Goal: Information Seeking & Learning: Learn about a topic

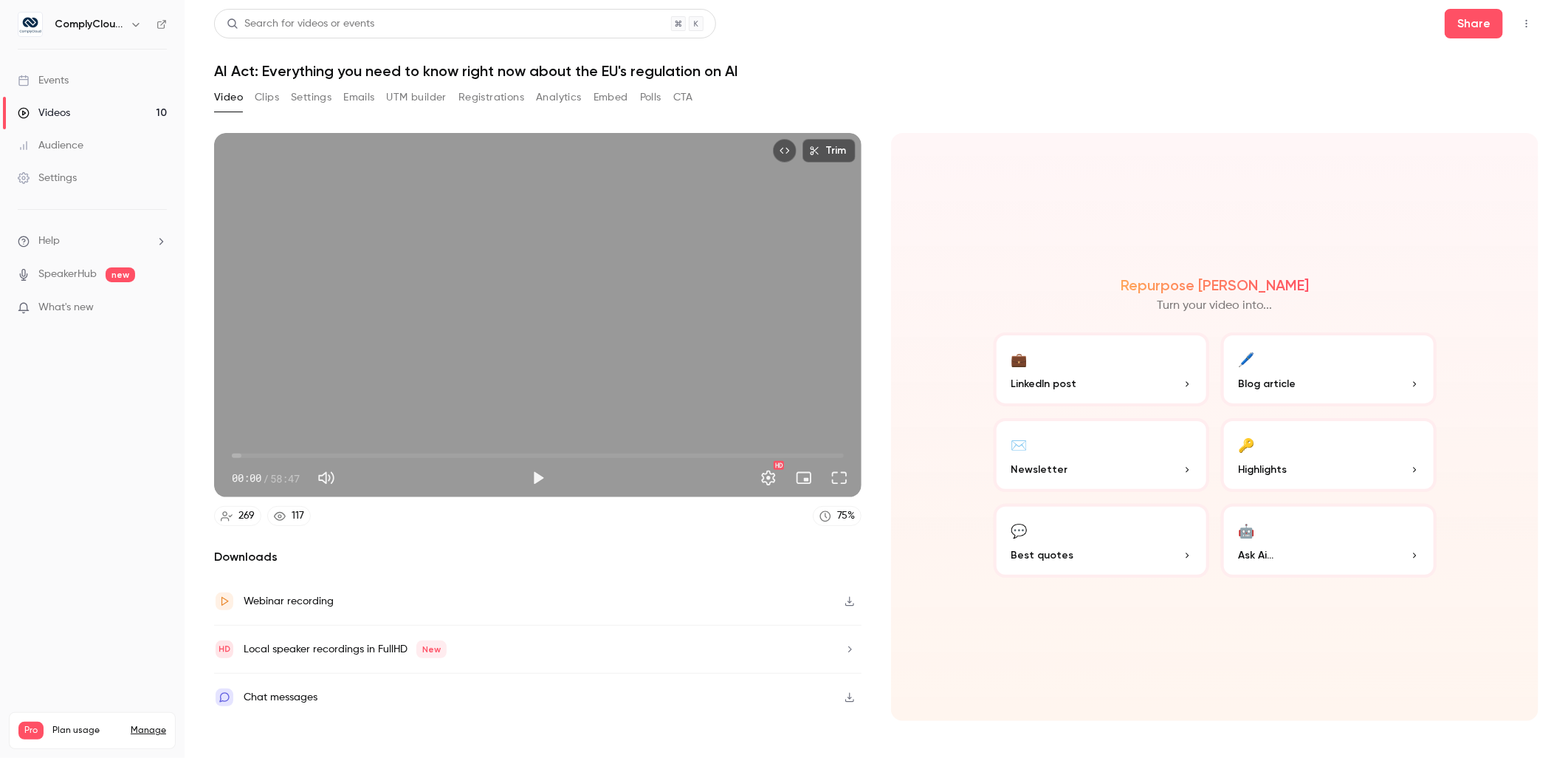
click at [57, 76] on div "Events" at bounding box center [43, 80] width 51 height 15
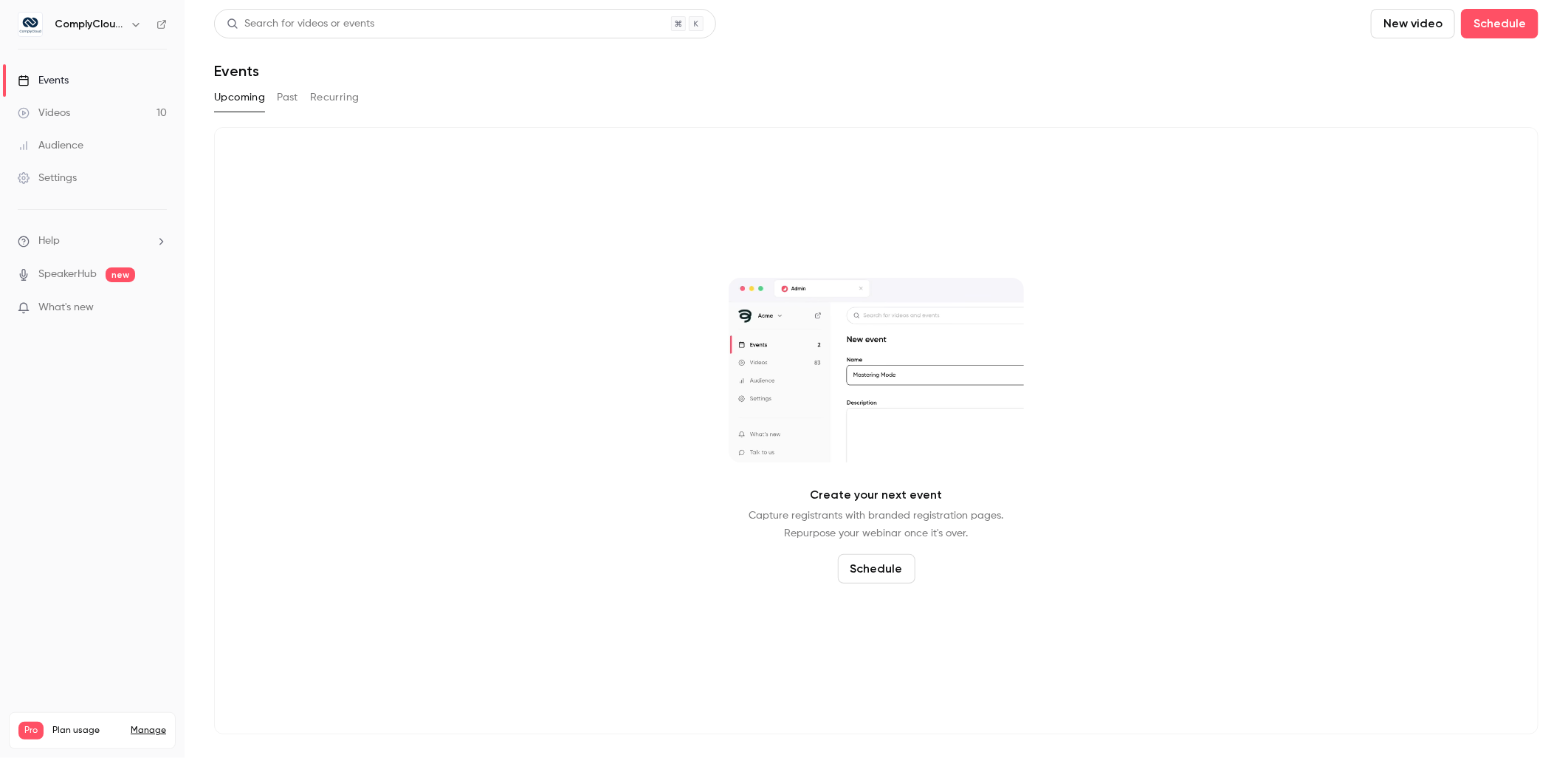
click at [113, 23] on h6 "ComplyCloud ENG" at bounding box center [89, 25] width 69 height 15
click at [142, 26] on button "button" at bounding box center [135, 24] width 17 height 17
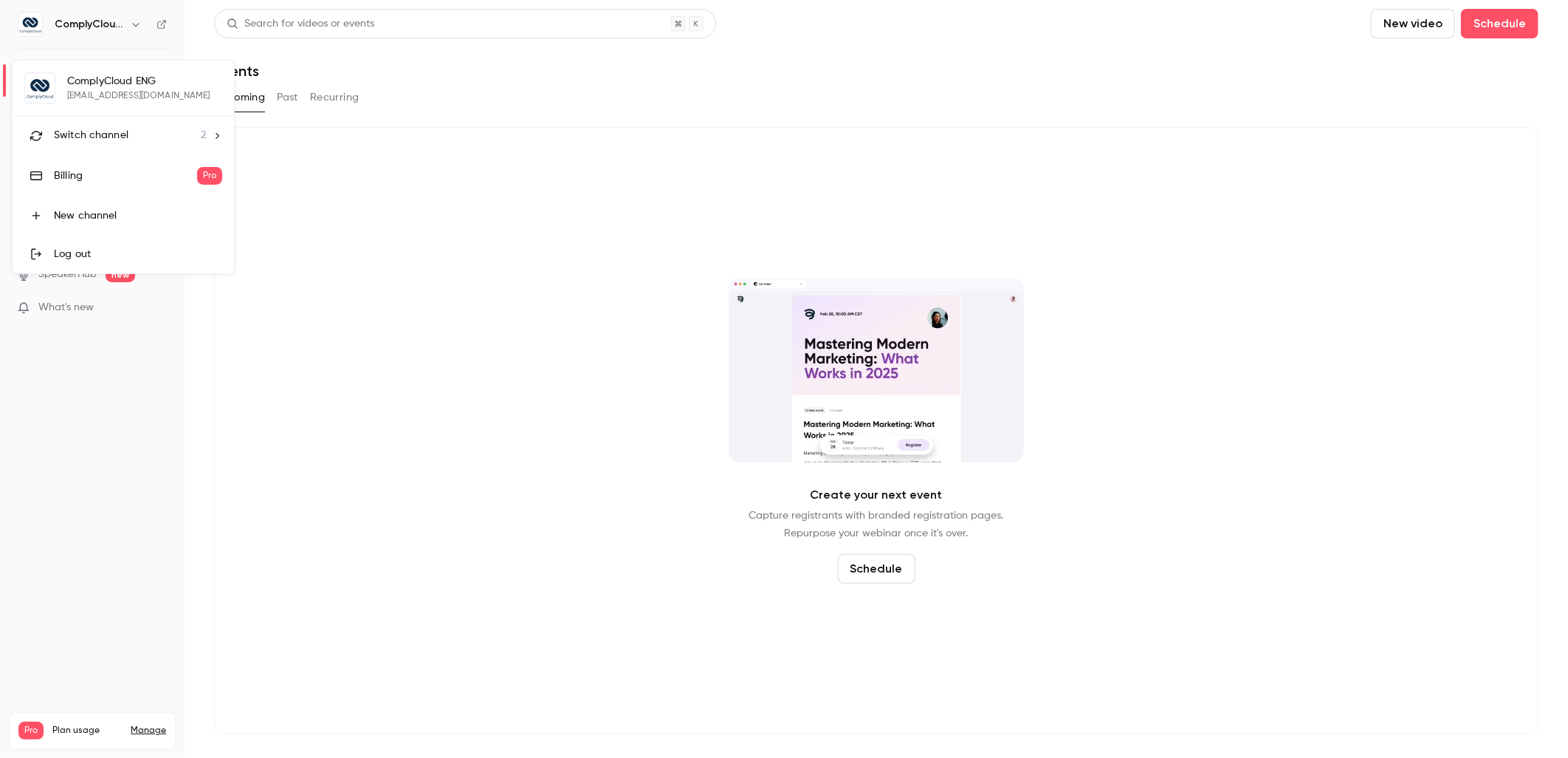
click at [134, 128] on div "Switch channel 2" at bounding box center [129, 135] width 152 height 16
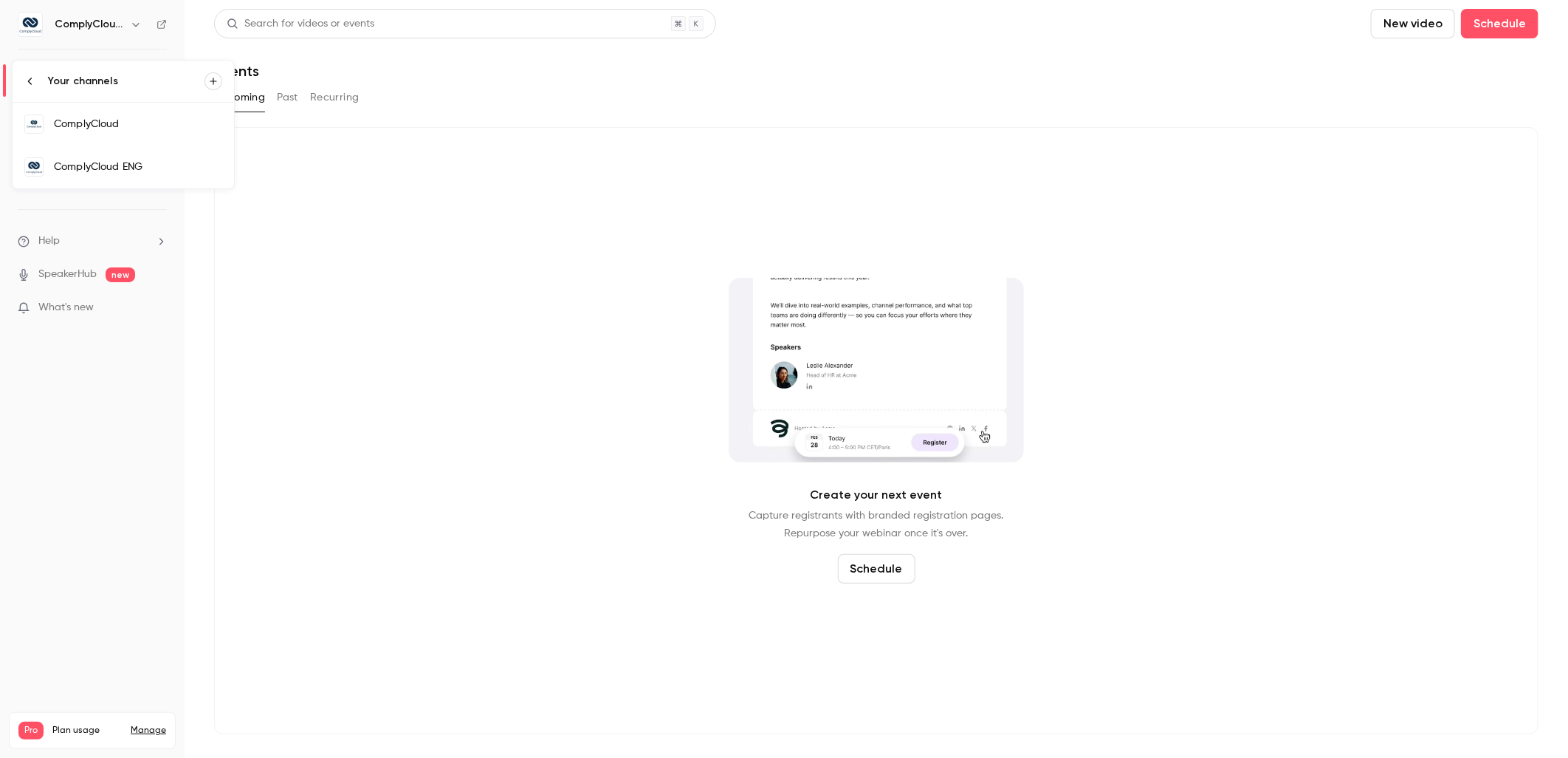
click at [144, 128] on div "ComplyCloud" at bounding box center [138, 124] width 169 height 15
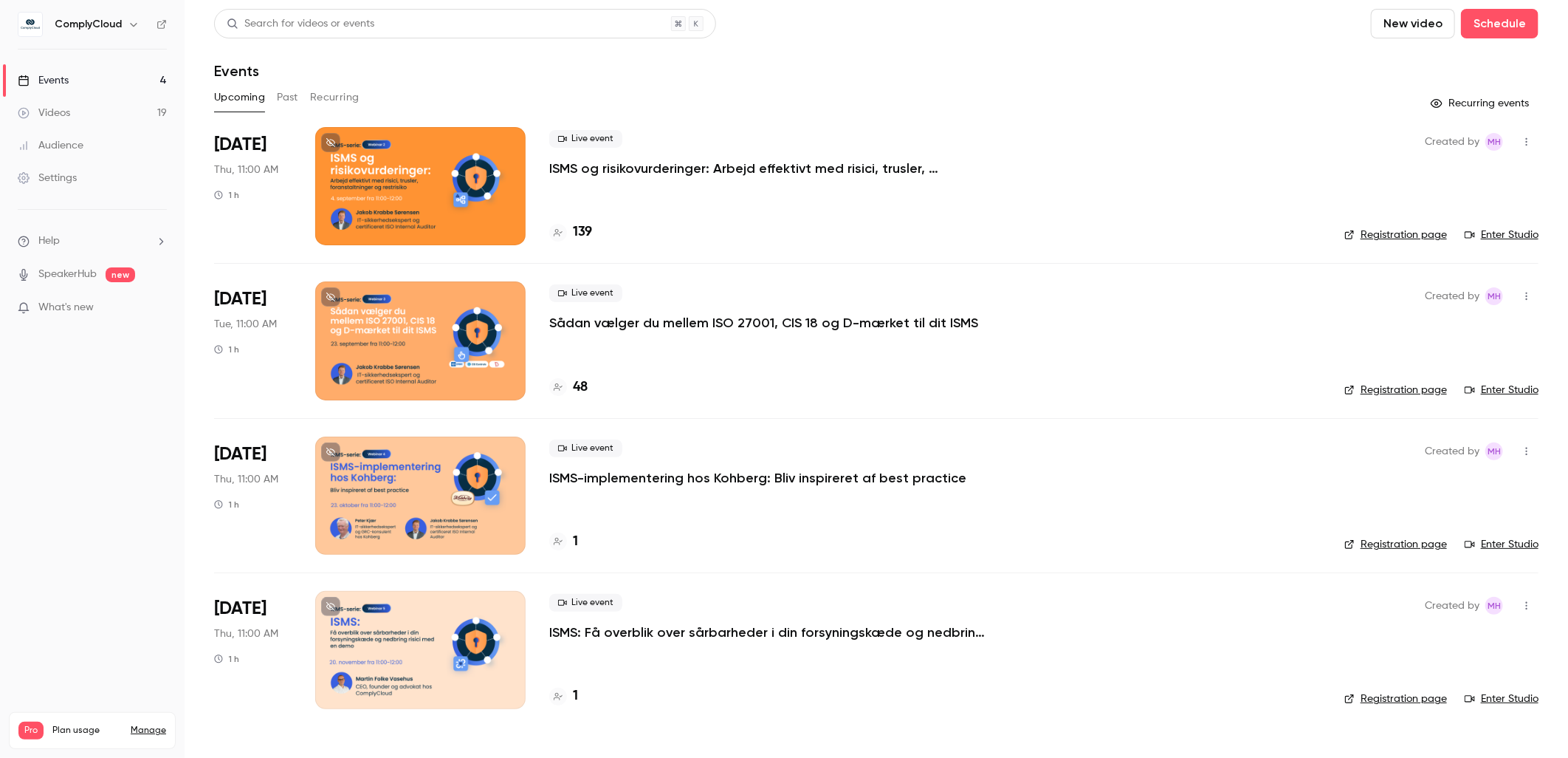
click at [847, 168] on p "ISMS og risikovurderinger: Arbejd effektivt med risici, trusler, foranstaltning…" at bounding box center [770, 168] width 443 height 17
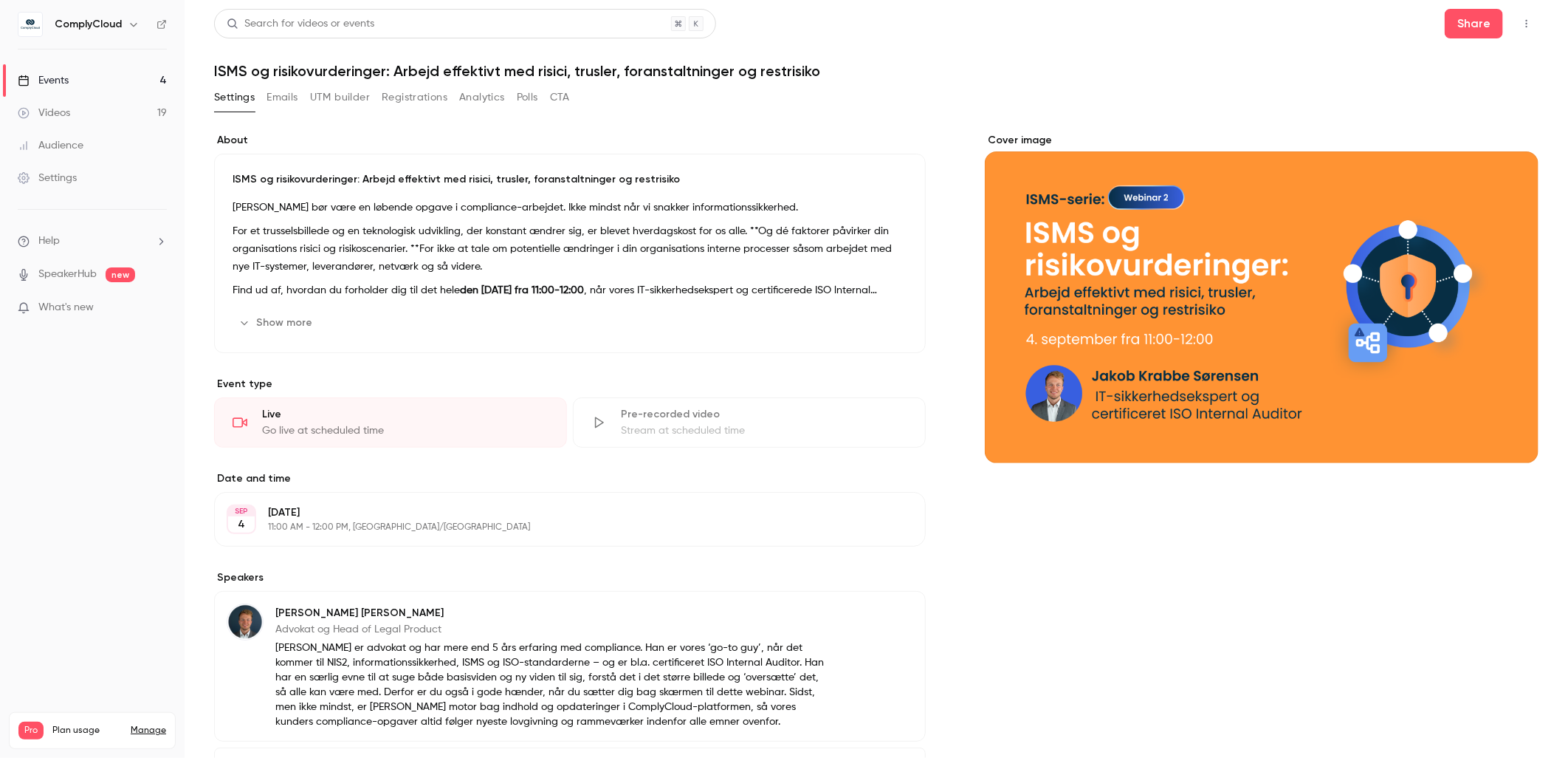
click at [689, 518] on p "[DATE]" at bounding box center [558, 513] width 580 height 15
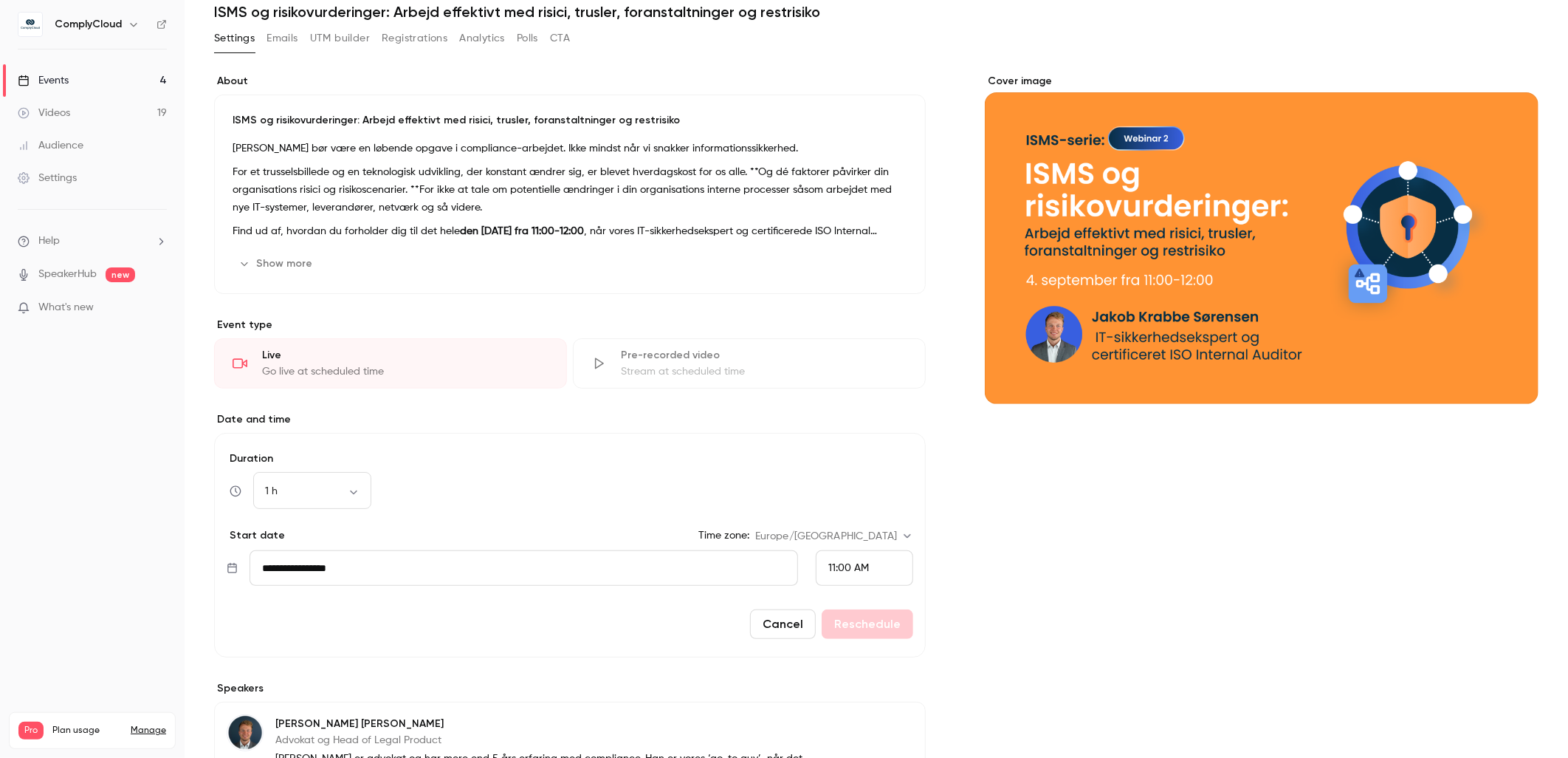
scroll to position [82, 0]
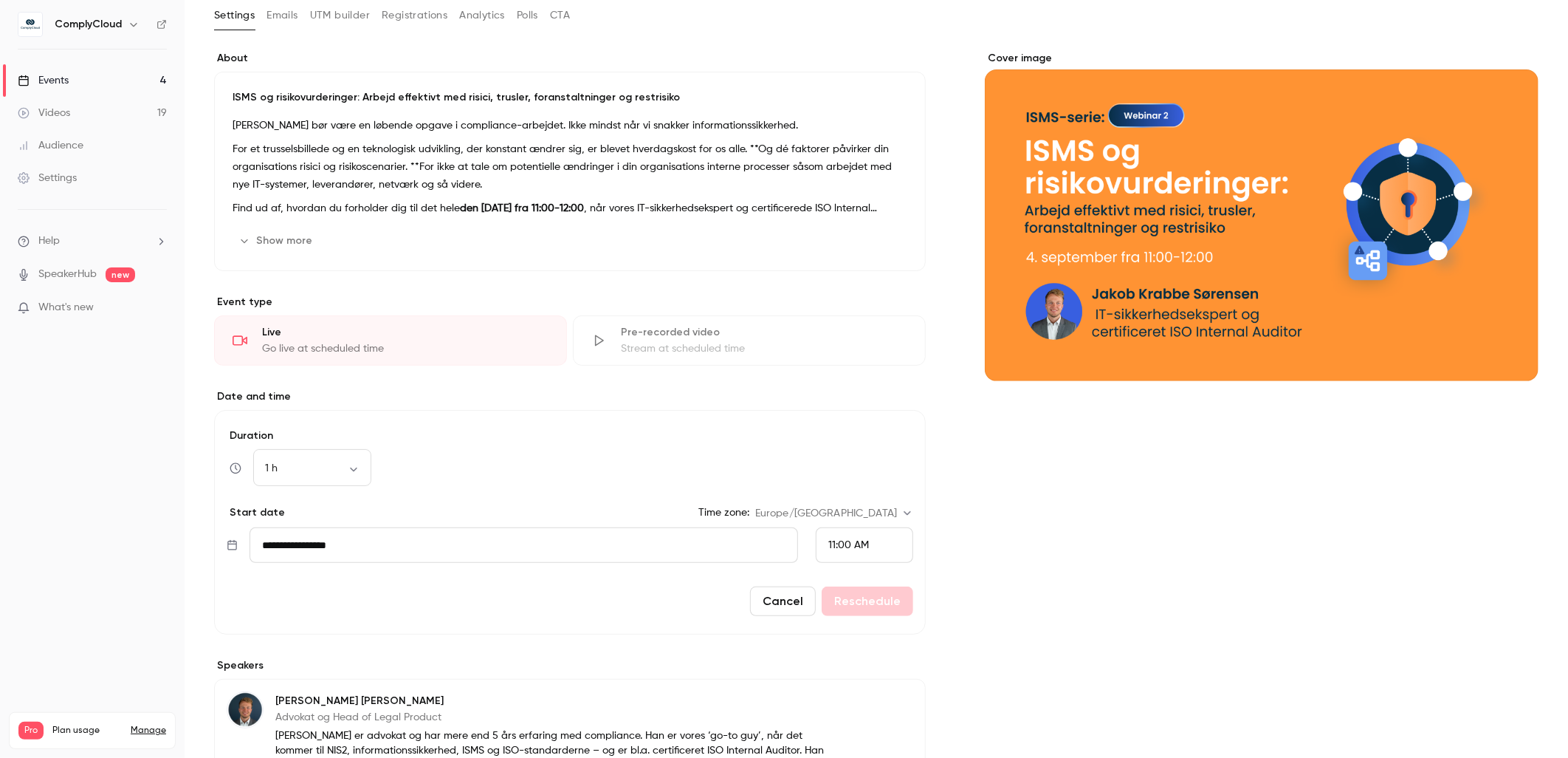
click at [1037, 524] on div "Cover image" at bounding box center [1261, 497] width 553 height 892
click at [1064, 473] on div "Cover image" at bounding box center [1261, 497] width 553 height 892
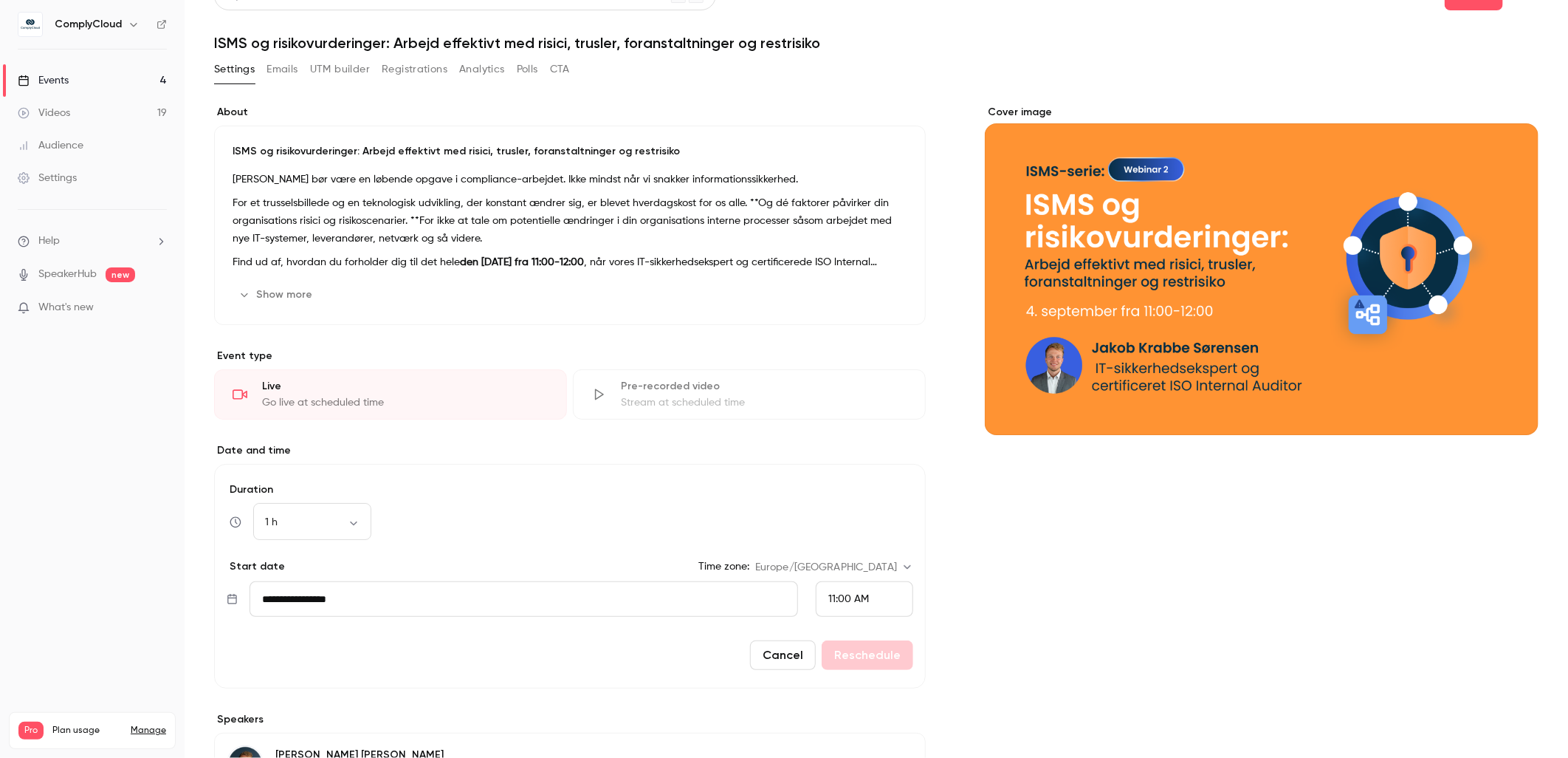
scroll to position [0, 0]
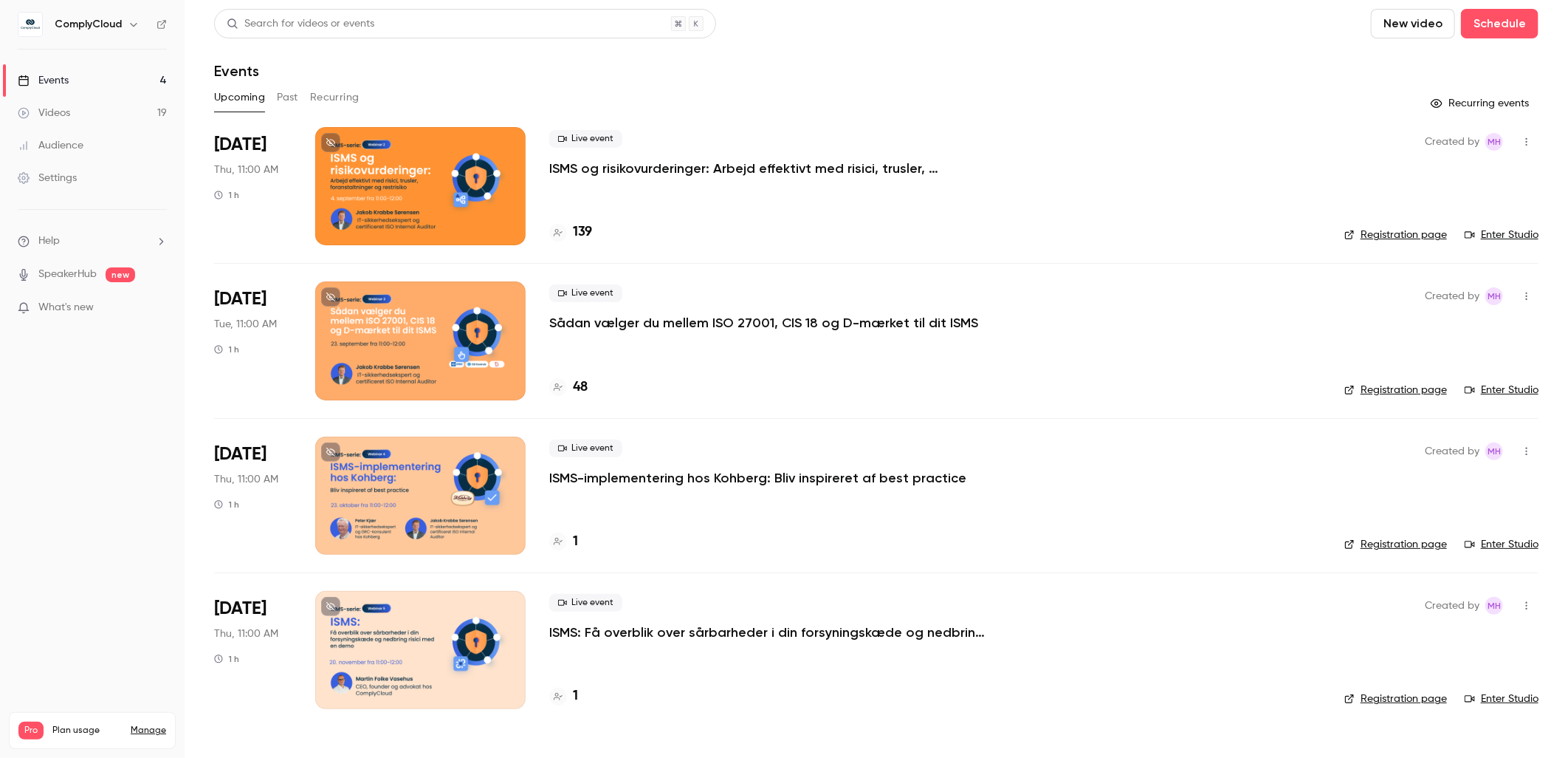
click at [122, 603] on nav "ComplyCloud Events 4 Videos 19 Audience Settings Help SpeakerHub new What's new…" at bounding box center [92, 379] width 184 height 758
click at [90, 471] on nav "ComplyCloud Events 4 Videos 19 Audience Settings Help SpeakerHub new What's new…" at bounding box center [92, 379] width 184 height 758
click at [700, 725] on li "[DATE] Thu, 11:00 AM 1 h Live event ISMS: Få overblik over sårbarheder i din fo…" at bounding box center [876, 649] width 1324 height 154
